Goal: Task Accomplishment & Management: Manage account settings

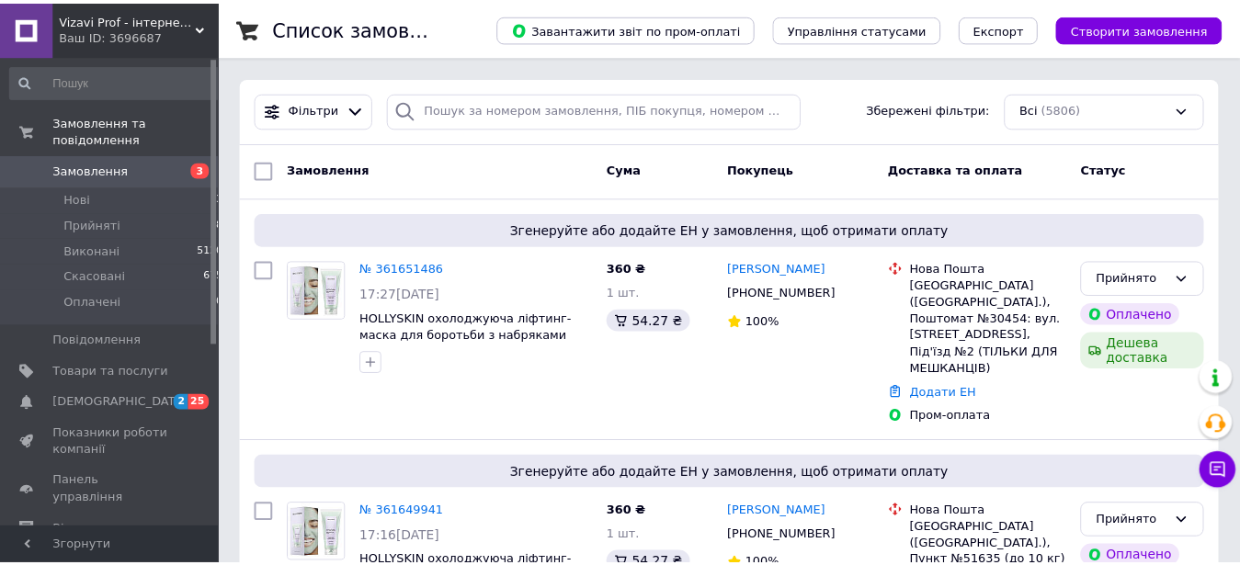
scroll to position [94, 0]
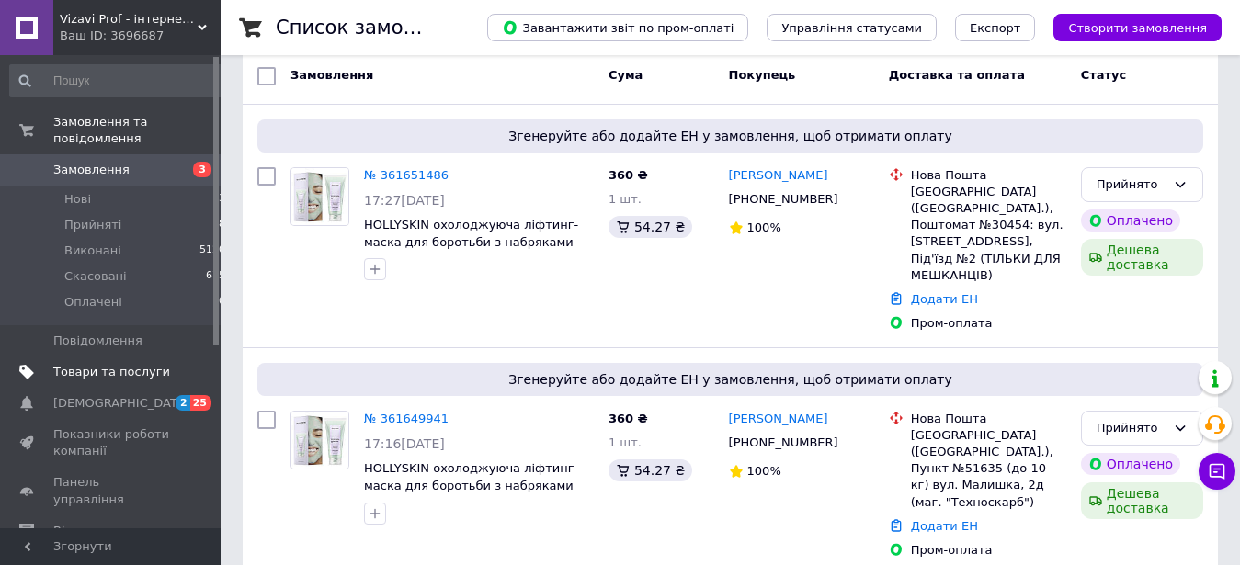
click at [145, 364] on span "Товари та послуги" at bounding box center [111, 372] width 117 height 17
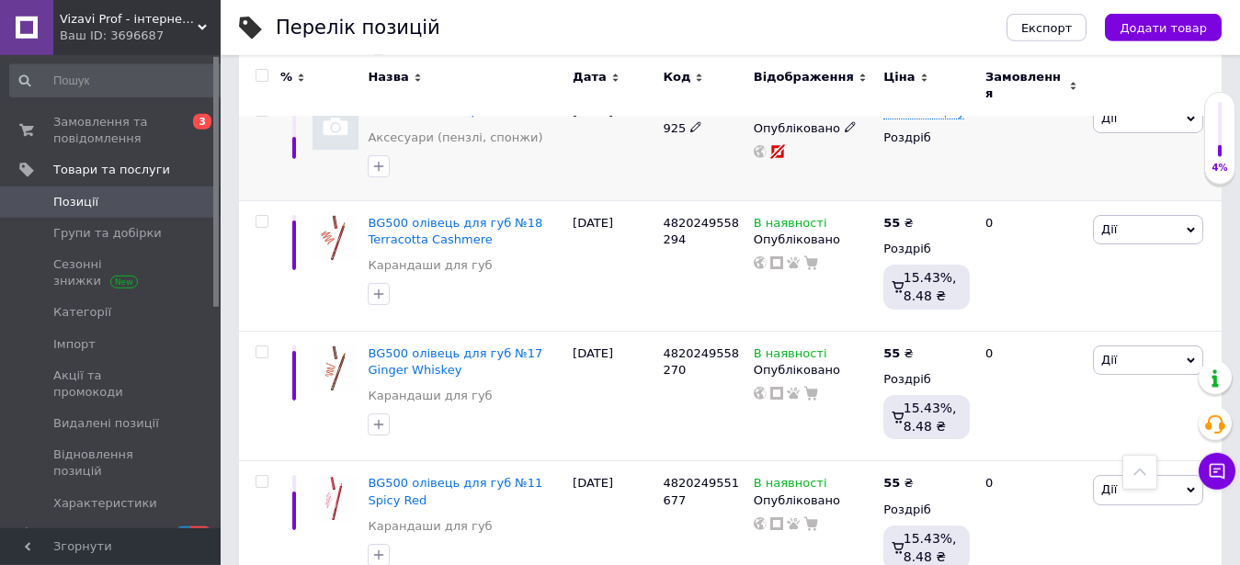
scroll to position [562, 0]
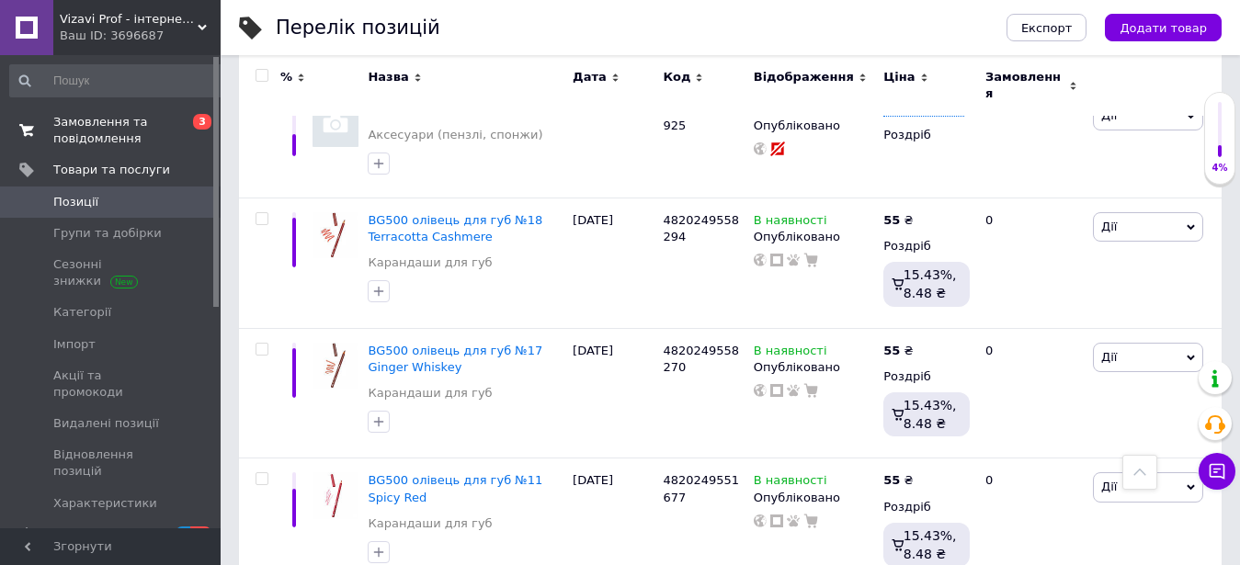
click at [86, 118] on span "Замовлення та повідомлення" at bounding box center [111, 130] width 117 height 33
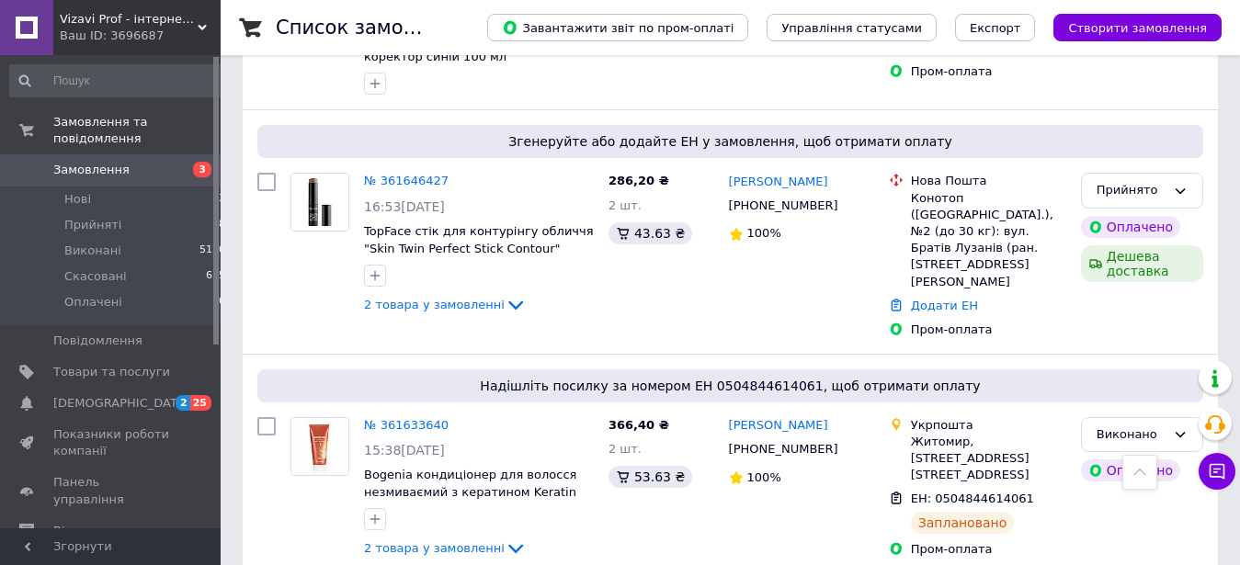
scroll to position [1125, 0]
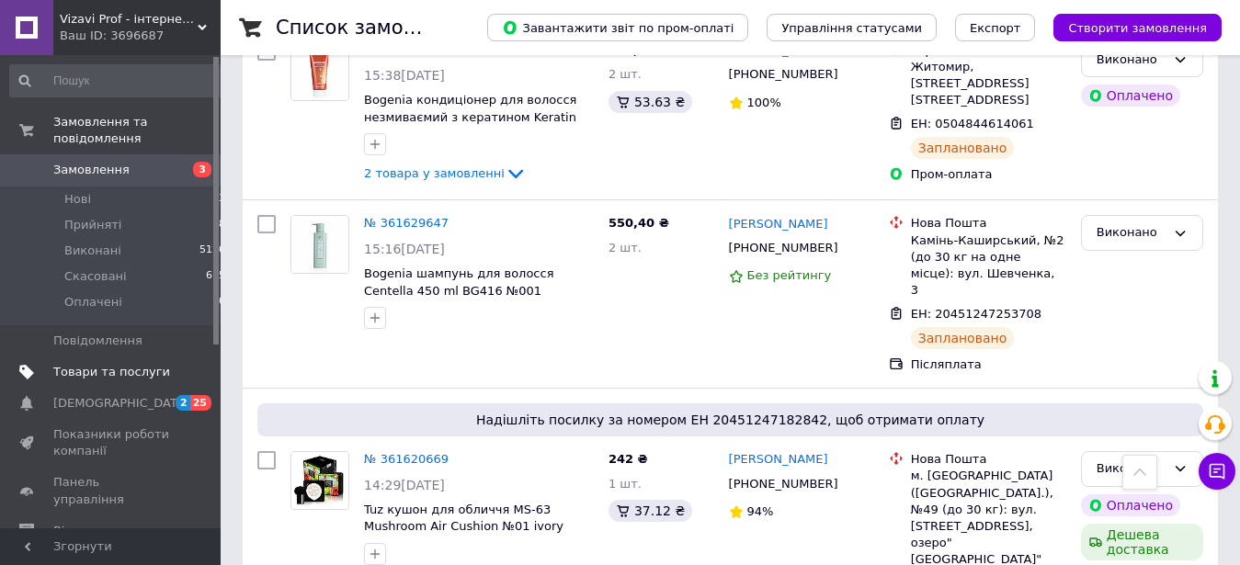
click at [143, 364] on span "Товари та послуги" at bounding box center [111, 372] width 117 height 17
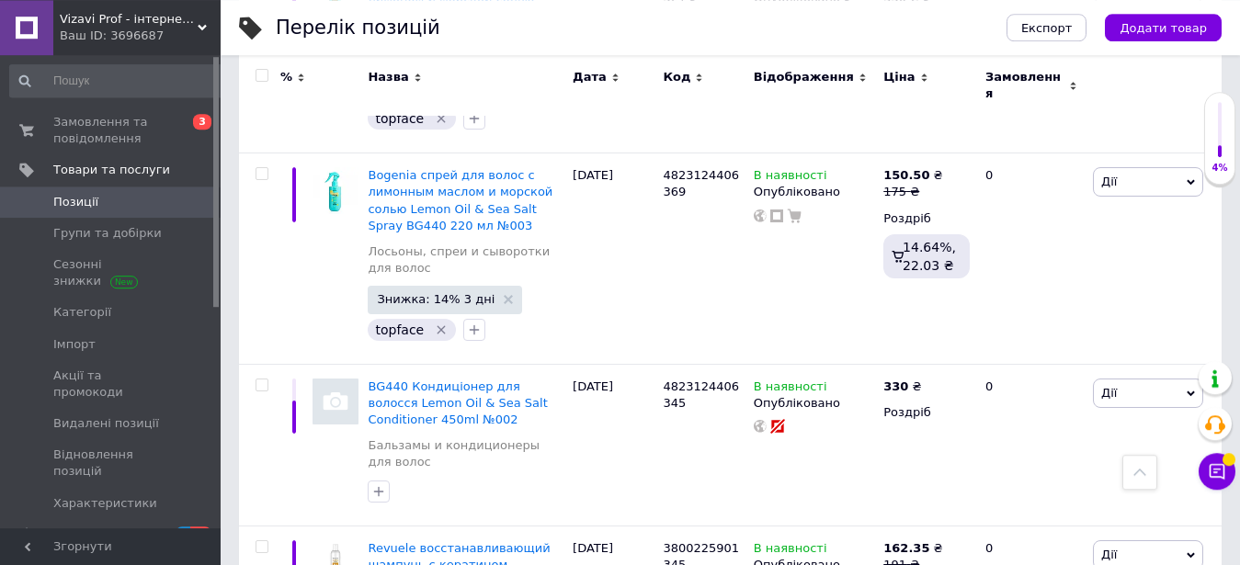
scroll to position [1312, 0]
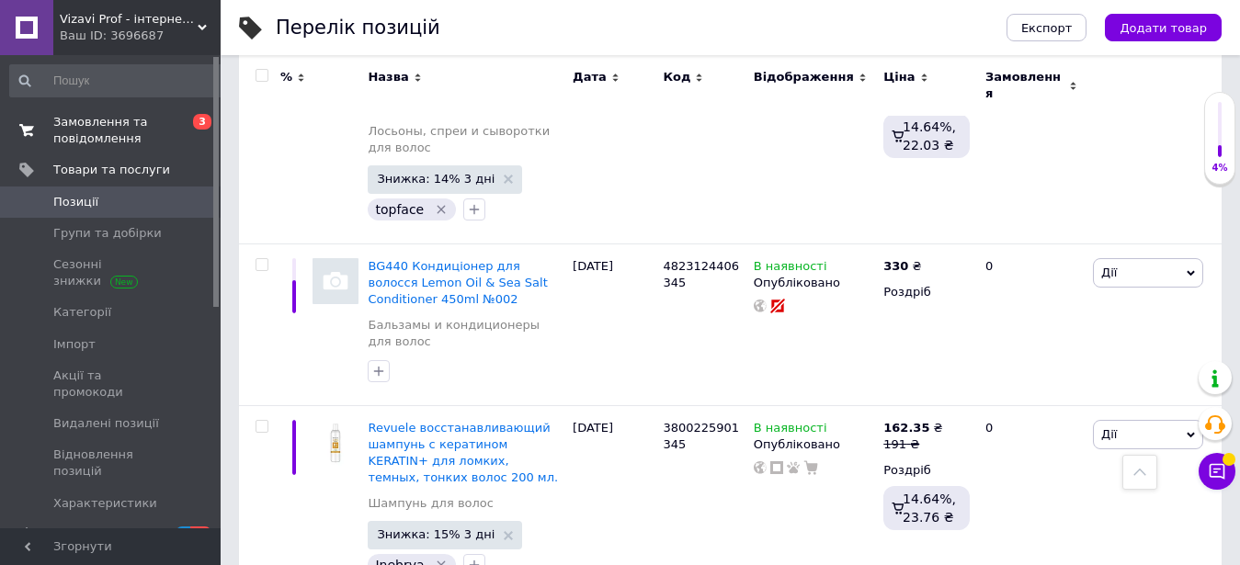
click at [111, 119] on span "Замовлення та повідомлення" at bounding box center [111, 130] width 117 height 33
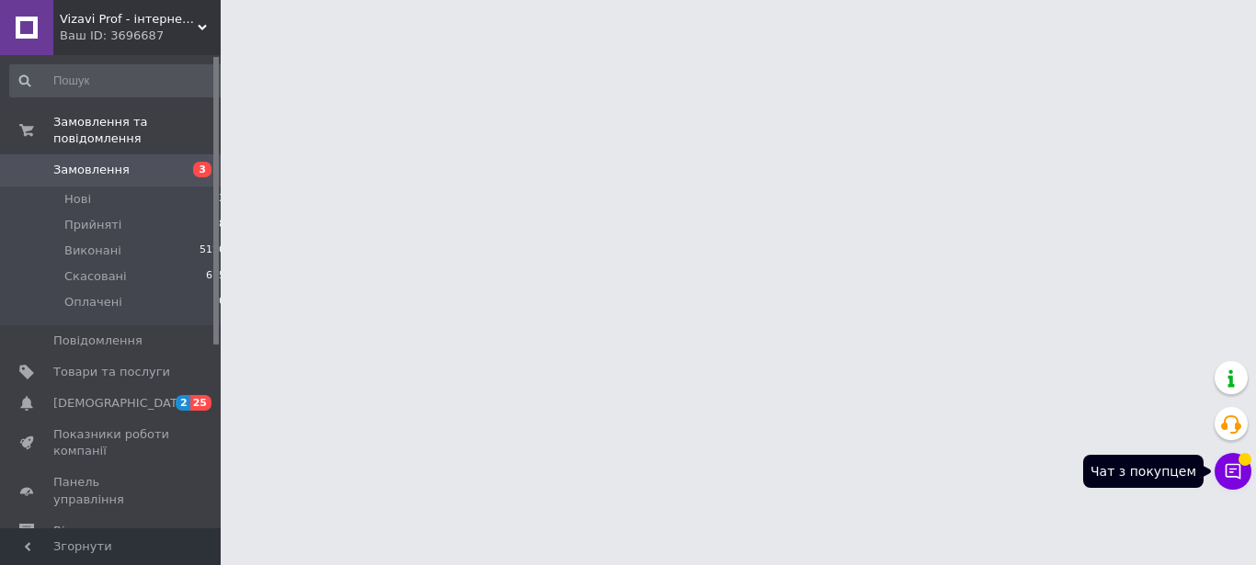
click at [1233, 466] on icon at bounding box center [1232, 471] width 18 height 18
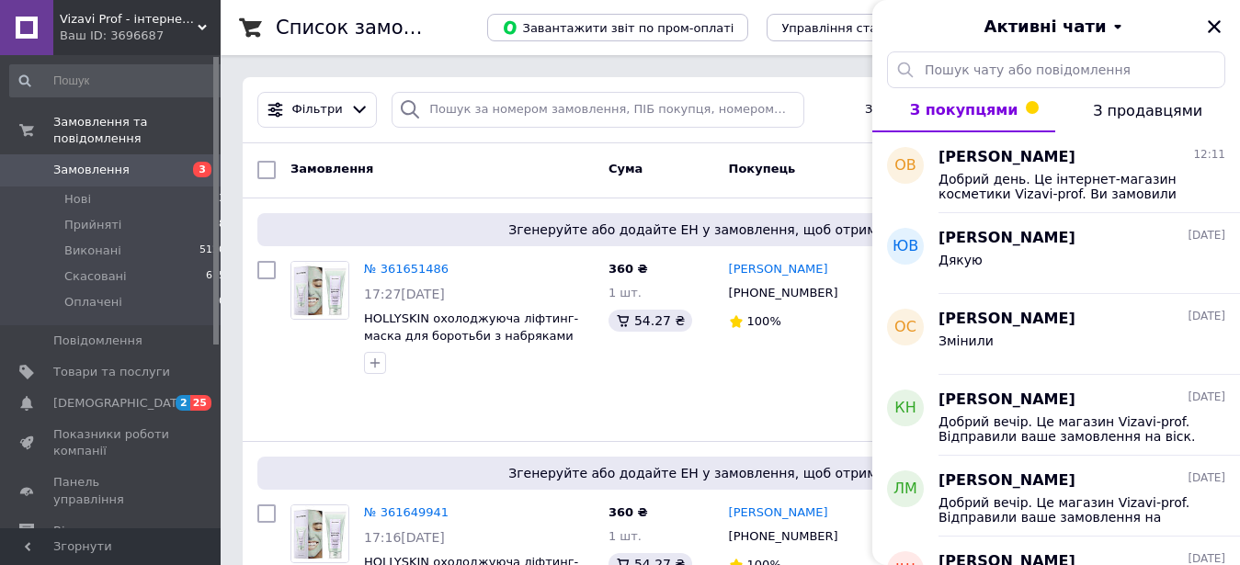
click at [87, 162] on span "Замовлення" at bounding box center [91, 170] width 76 height 17
click at [265, 356] on div at bounding box center [266, 344] width 33 height 180
click at [1214, 23] on icon "Закрити" at bounding box center [1214, 26] width 17 height 17
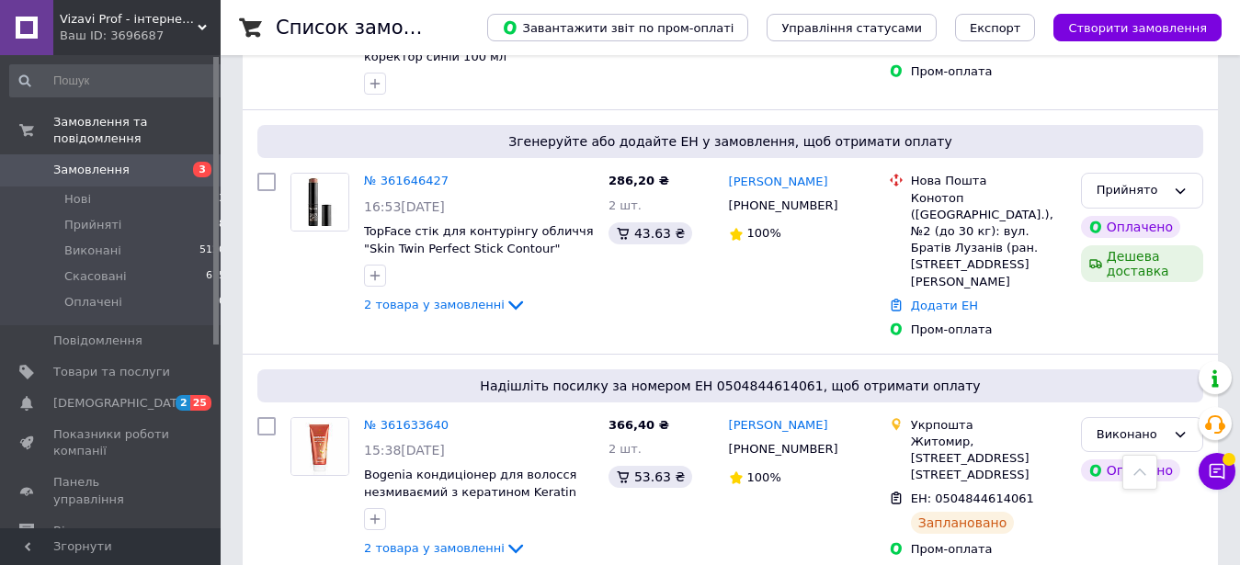
scroll to position [844, 0]
